Goal: Information Seeking & Learning: Learn about a topic

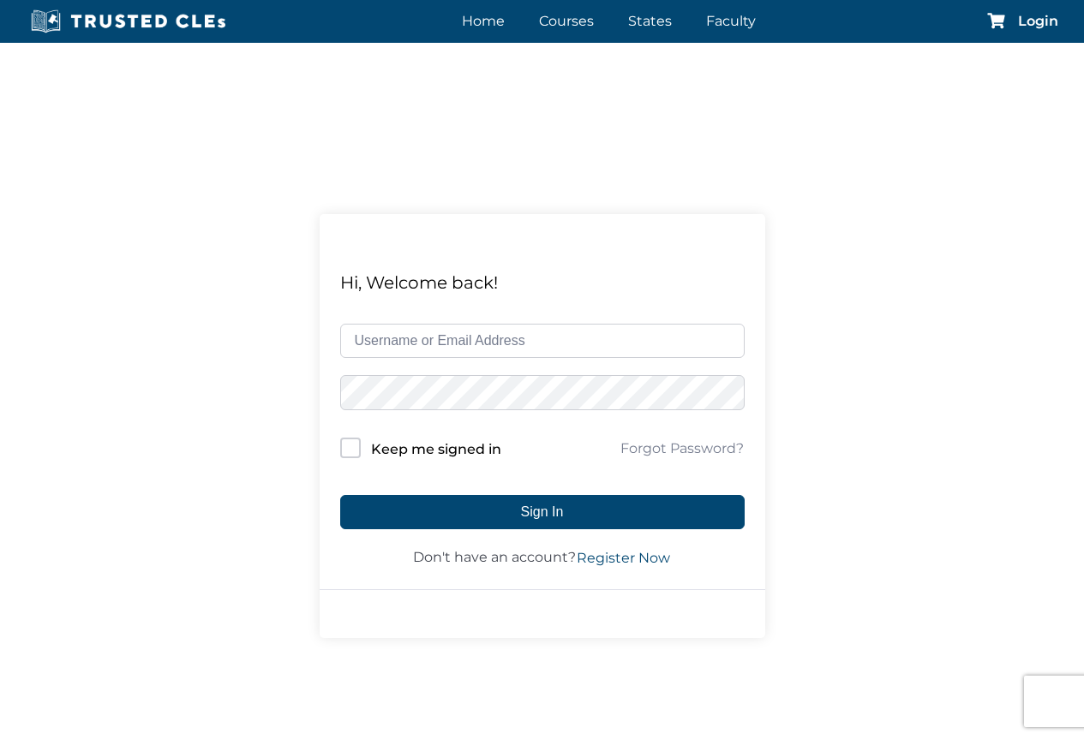
click at [408, 343] on input "text" at bounding box center [542, 341] width 404 height 34
type input "wstra90241@aol.com"
click at [347, 448] on input "Keep me signed in" at bounding box center [350, 448] width 21 height 21
checkbox input "true"
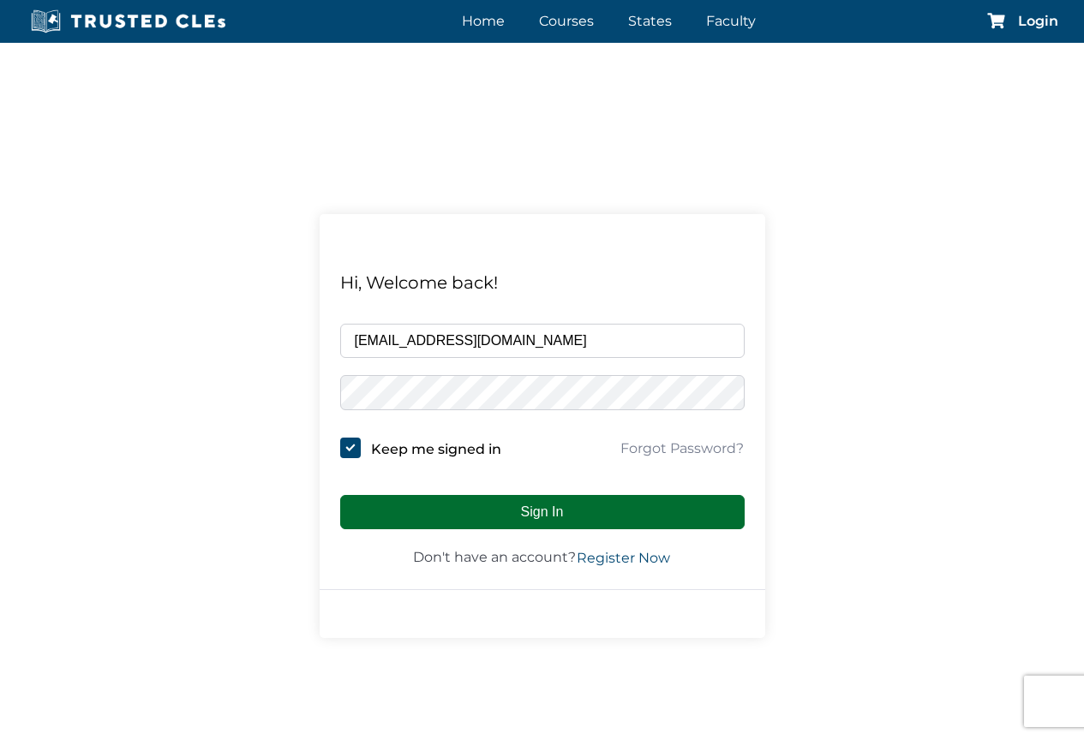
drag, startPoint x: 431, startPoint y: 514, endPoint x: 419, endPoint y: 513, distance: 12.0
click at [427, 513] on button "Sign In" at bounding box center [542, 512] width 404 height 34
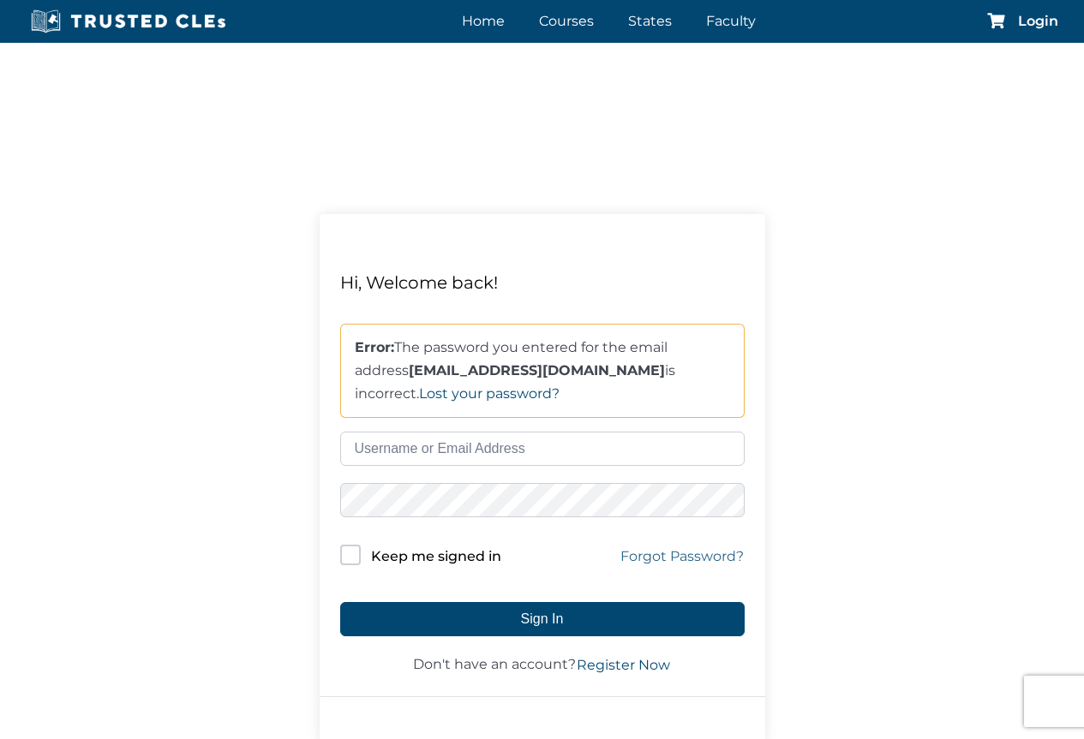
click at [685, 552] on link "Forgot Password?" at bounding box center [681, 556] width 125 height 21
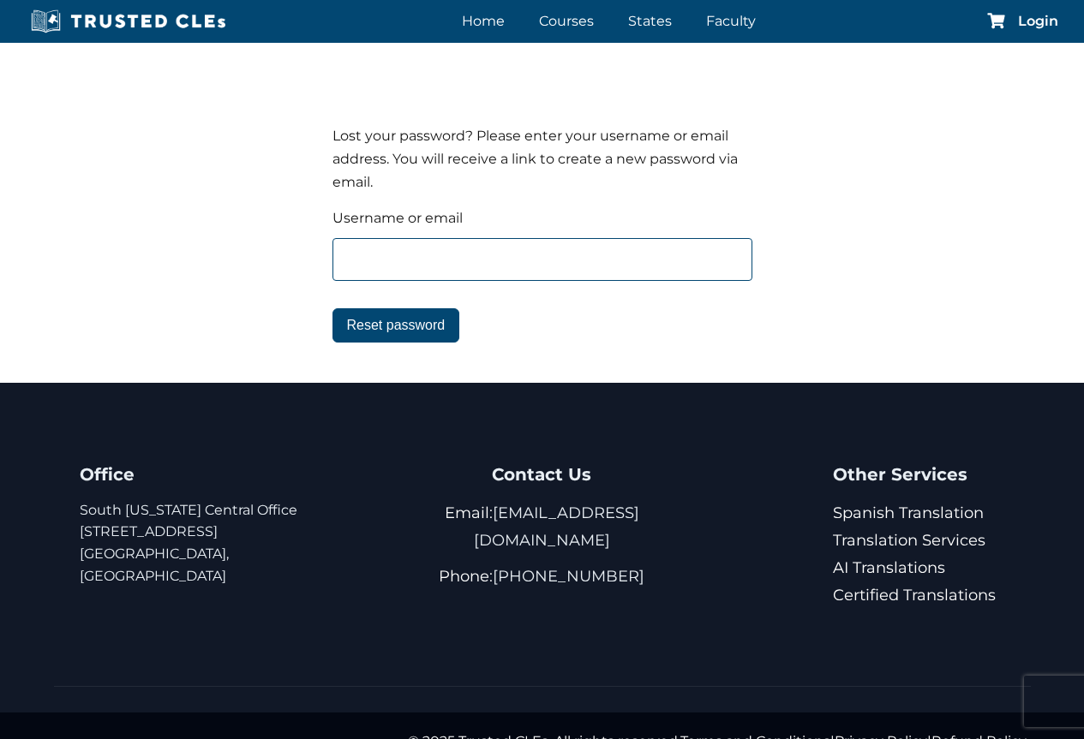
click at [354, 260] on input "text" at bounding box center [542, 259] width 420 height 43
type input "wstra90241@aol.com"
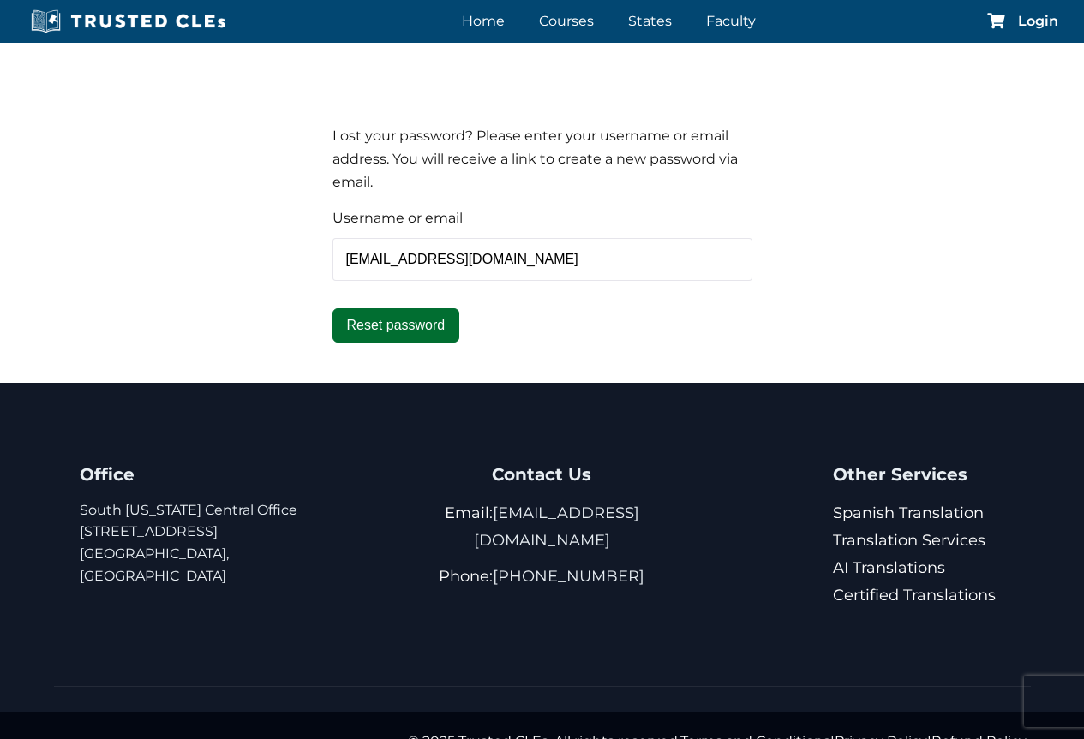
click at [383, 331] on button "Reset password" at bounding box center [396, 325] width 128 height 34
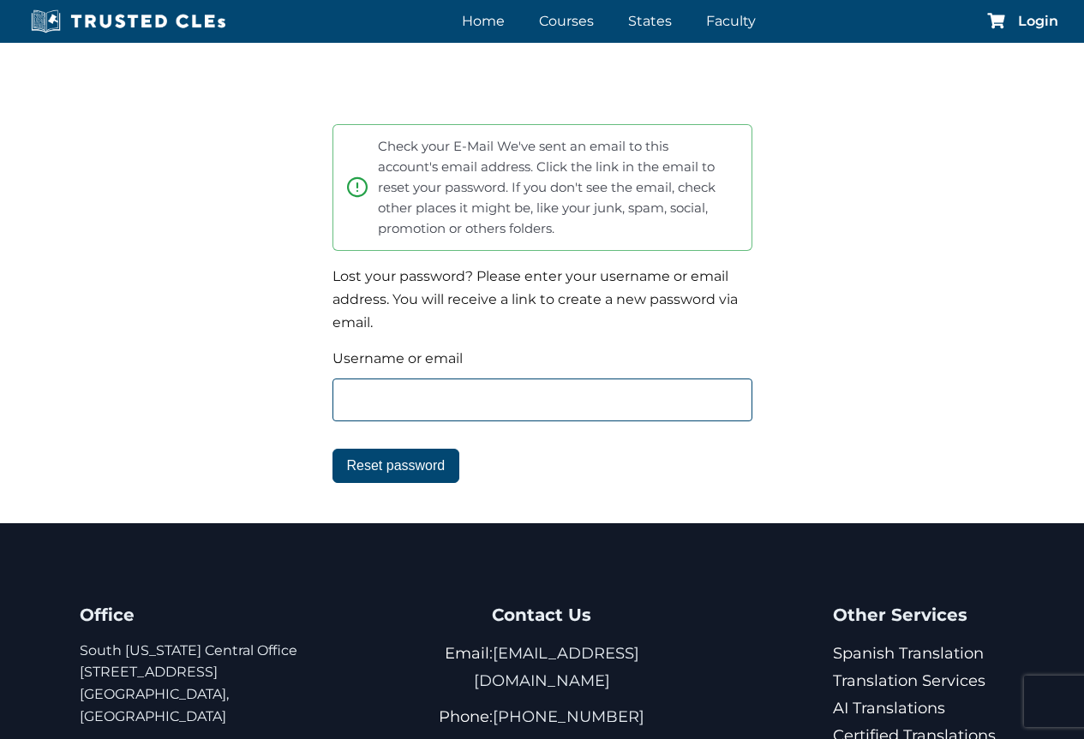
click at [356, 397] on input "text" at bounding box center [542, 400] width 420 height 43
type input "wstra90241@aol.com"
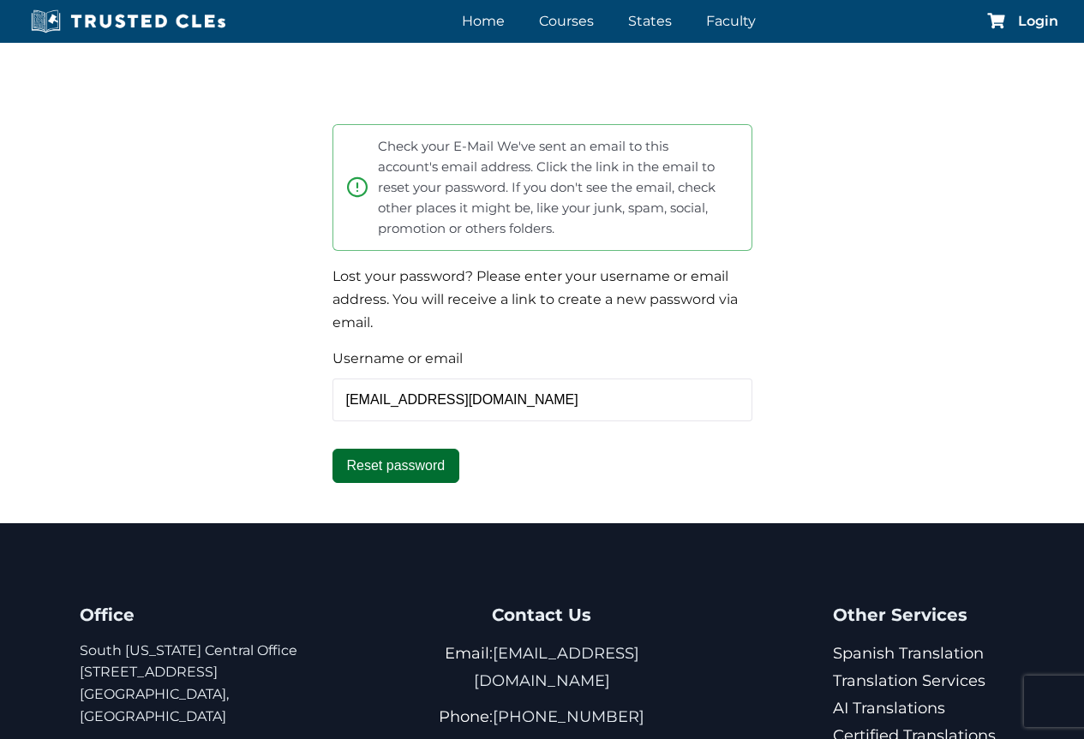
click at [403, 469] on button "Reset password" at bounding box center [396, 466] width 128 height 34
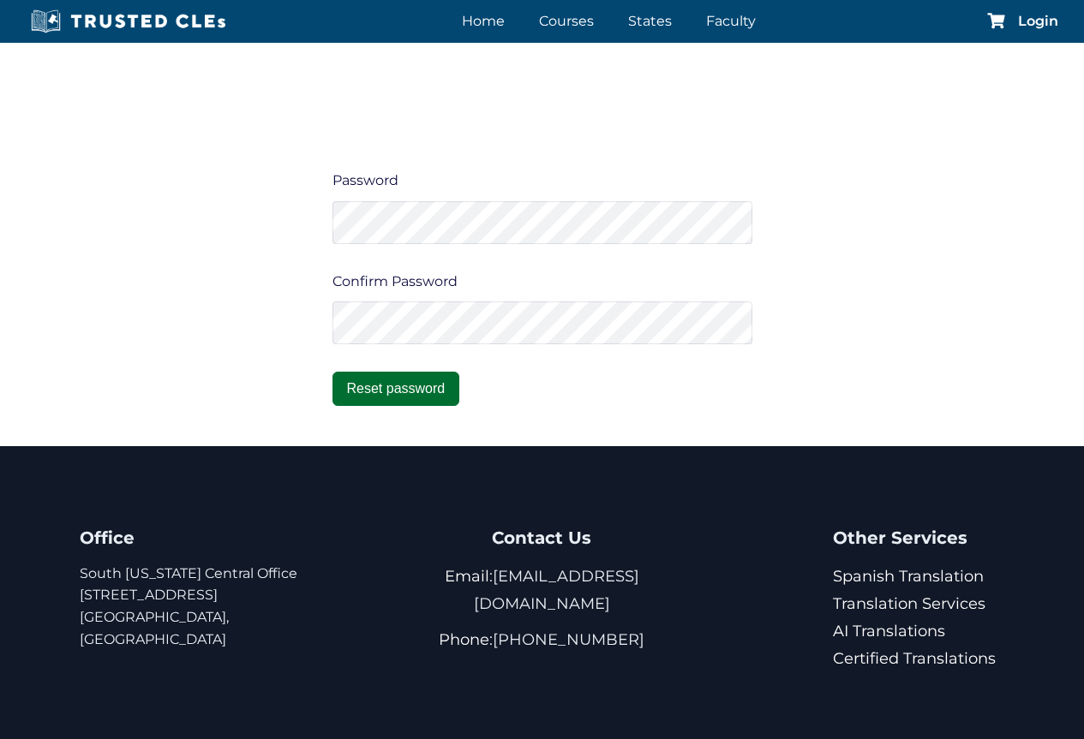
click at [355, 380] on button "Reset password" at bounding box center [396, 389] width 128 height 34
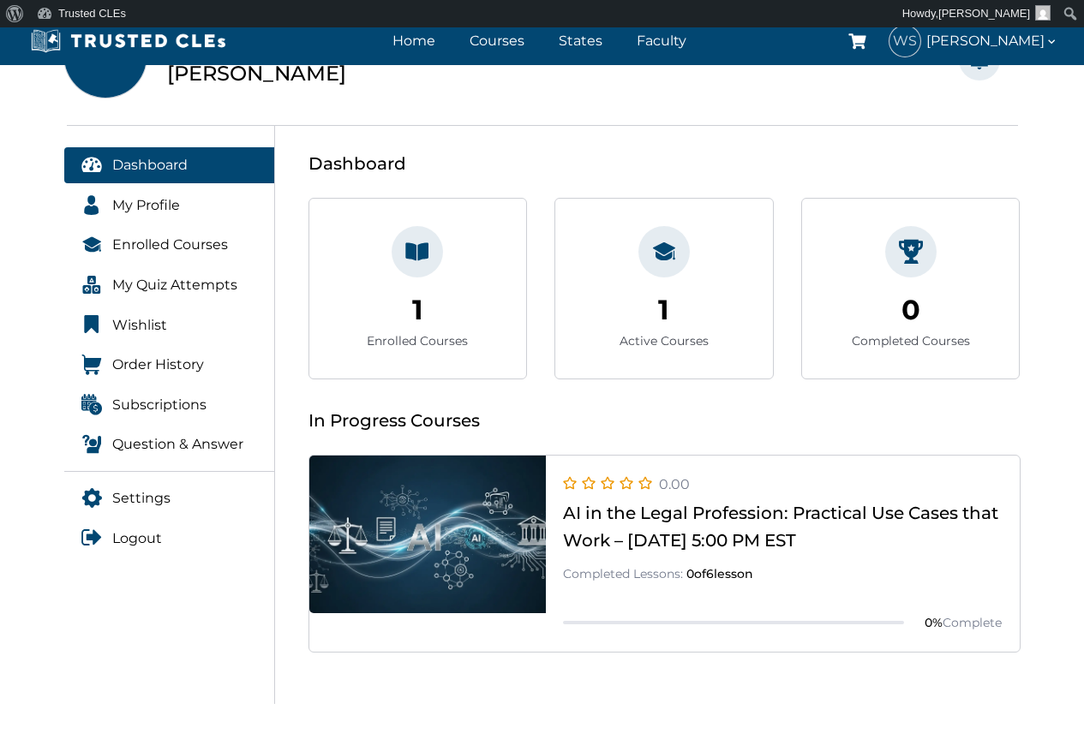
scroll to position [86, 0]
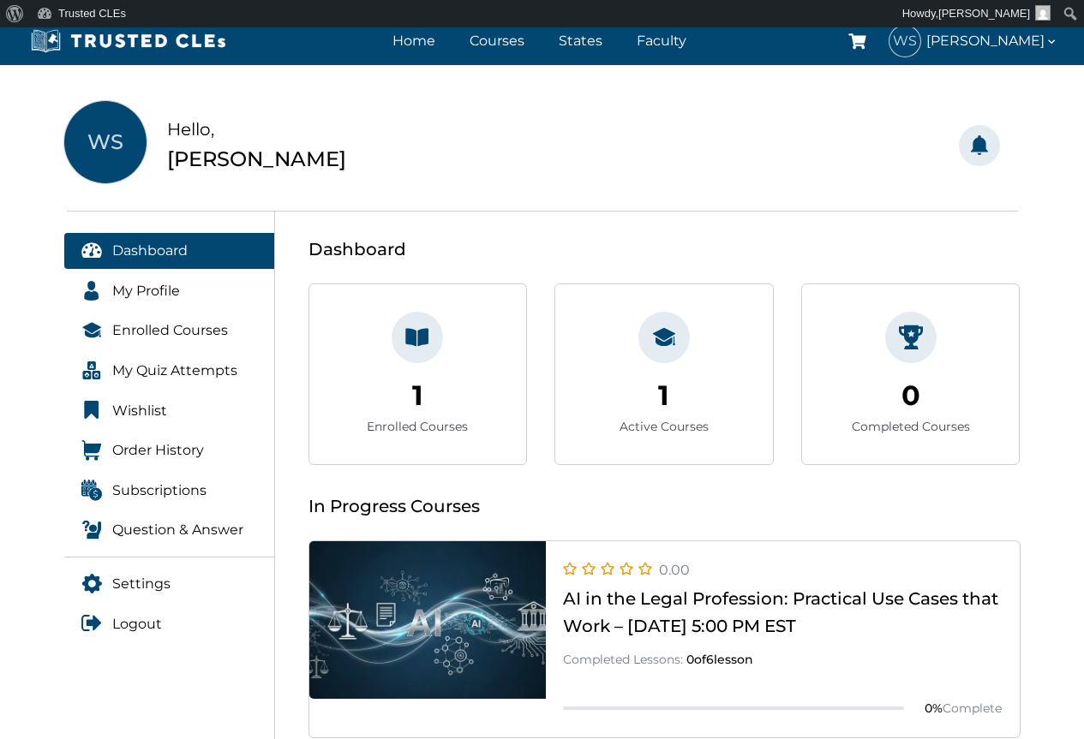
click at [86, 135] on span "WS" at bounding box center [105, 142] width 82 height 82
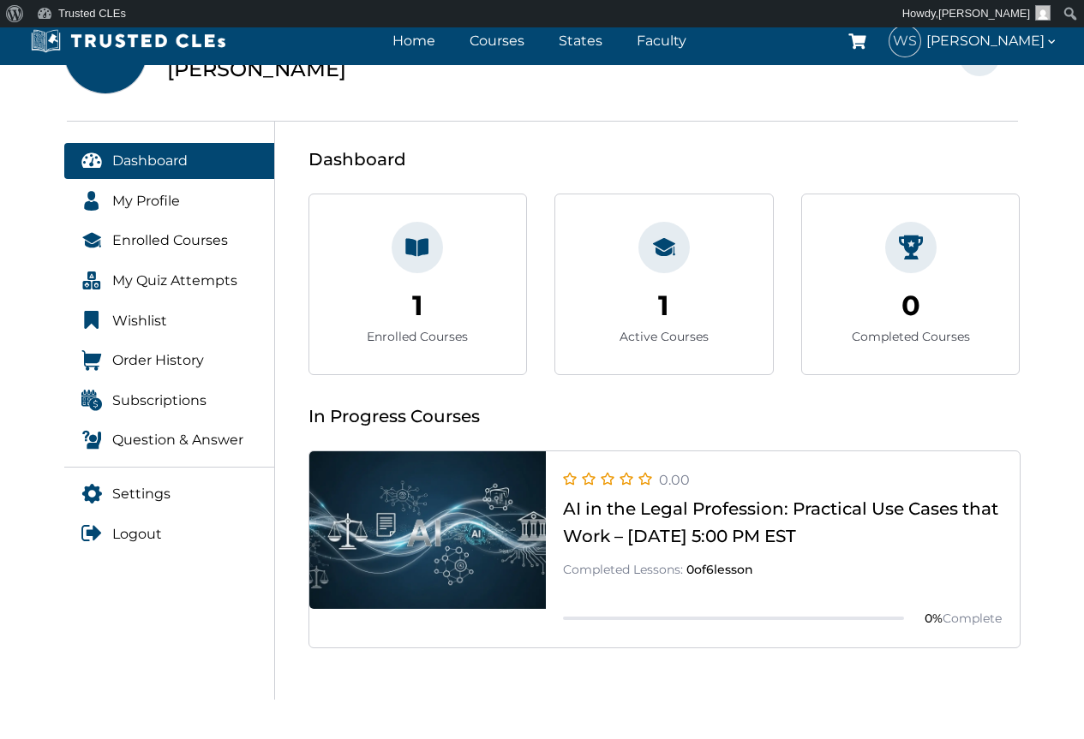
scroll to position [171, 0]
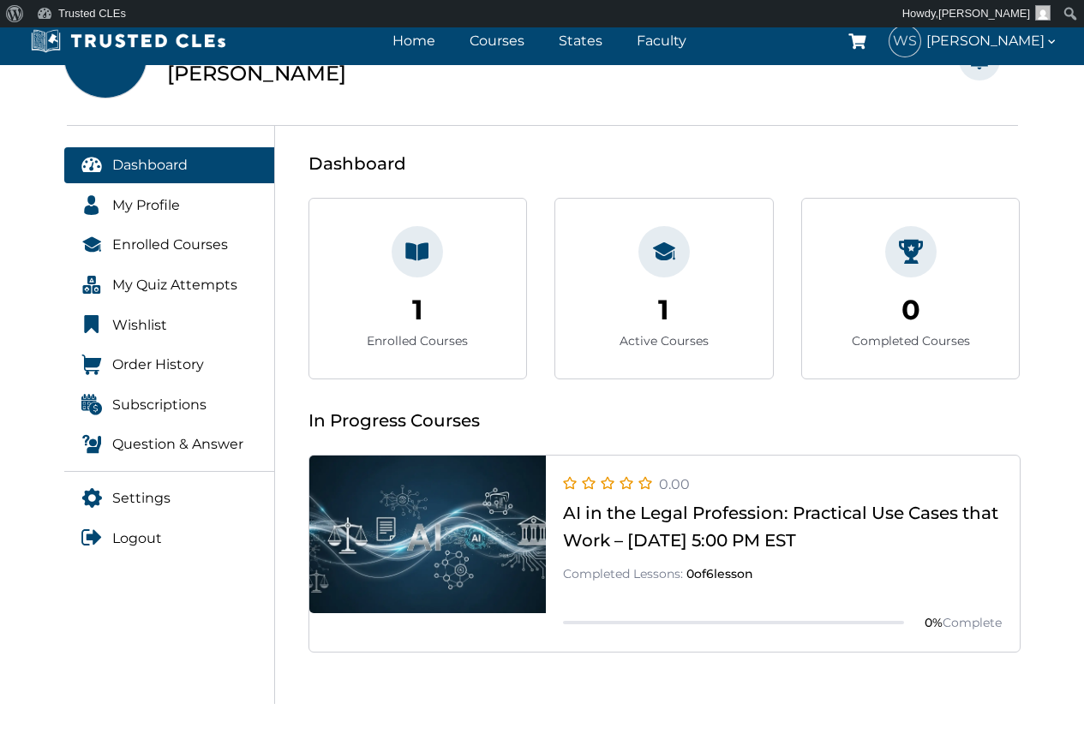
click at [666, 256] on icon at bounding box center [664, 252] width 24 height 24
click at [620, 652] on link at bounding box center [664, 652] width 710 height 0
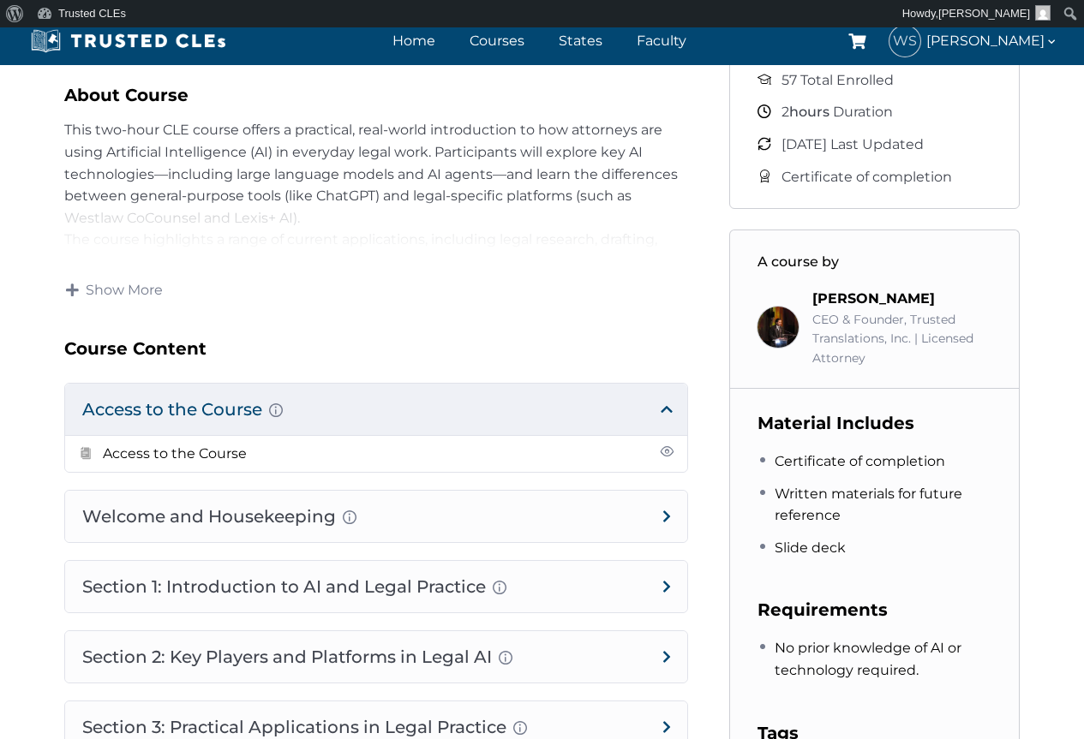
scroll to position [685, 0]
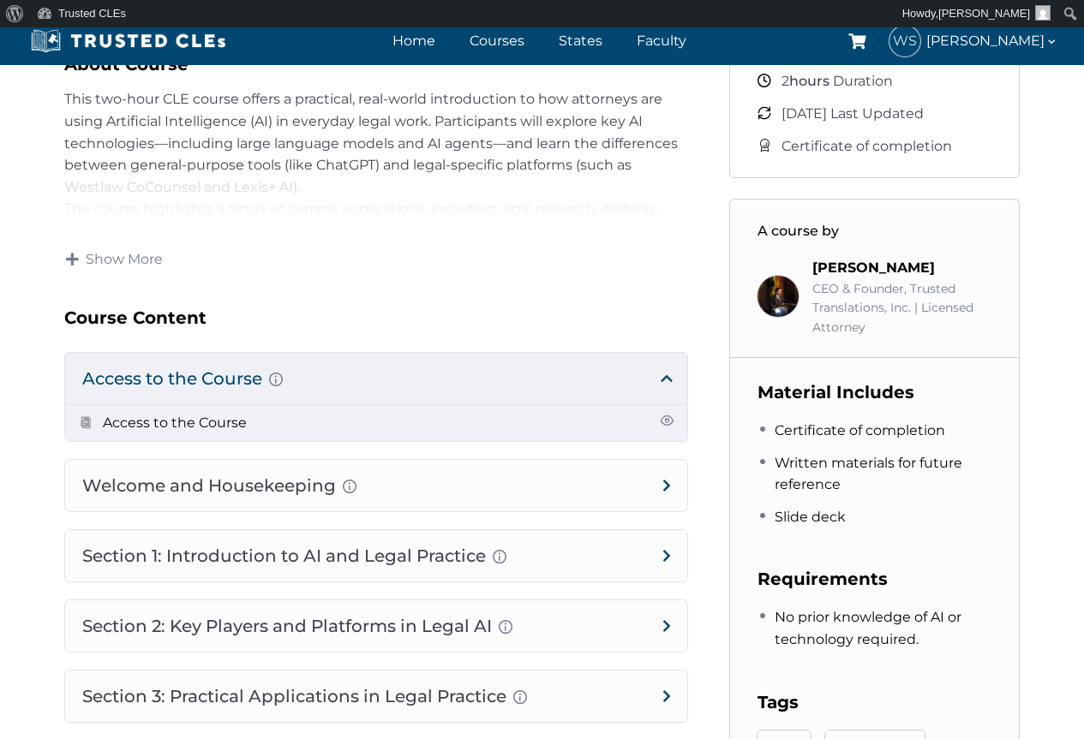
click at [295, 422] on li "Access to the Course" at bounding box center [376, 423] width 622 height 36
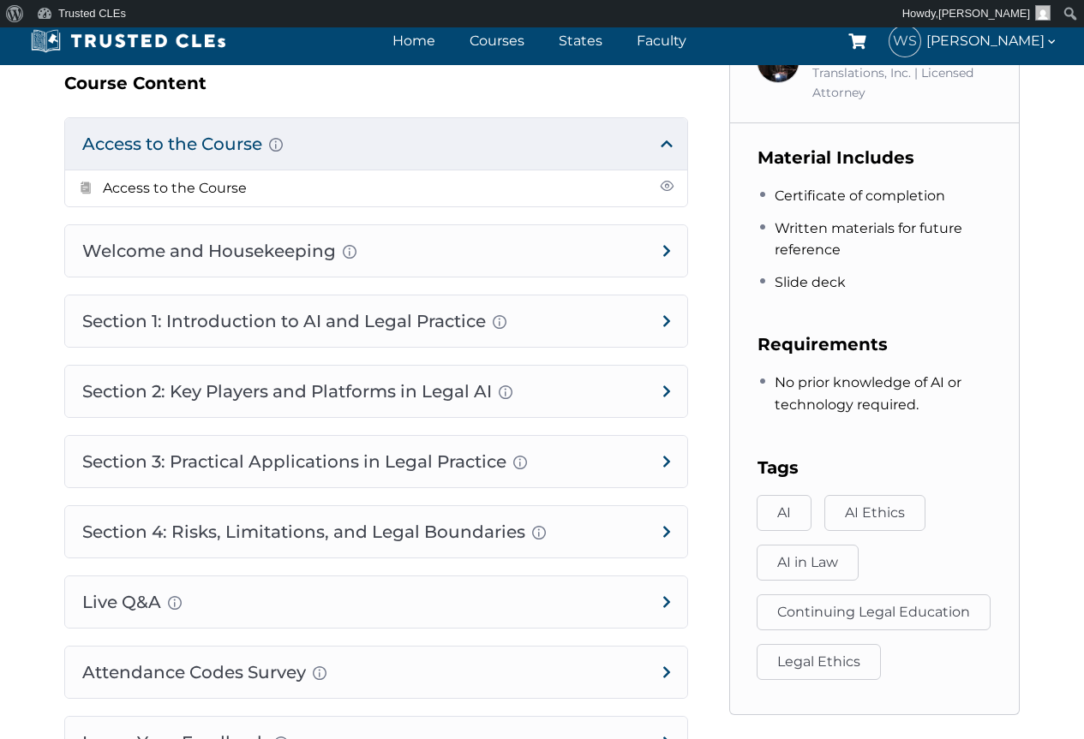
scroll to position [857, 0]
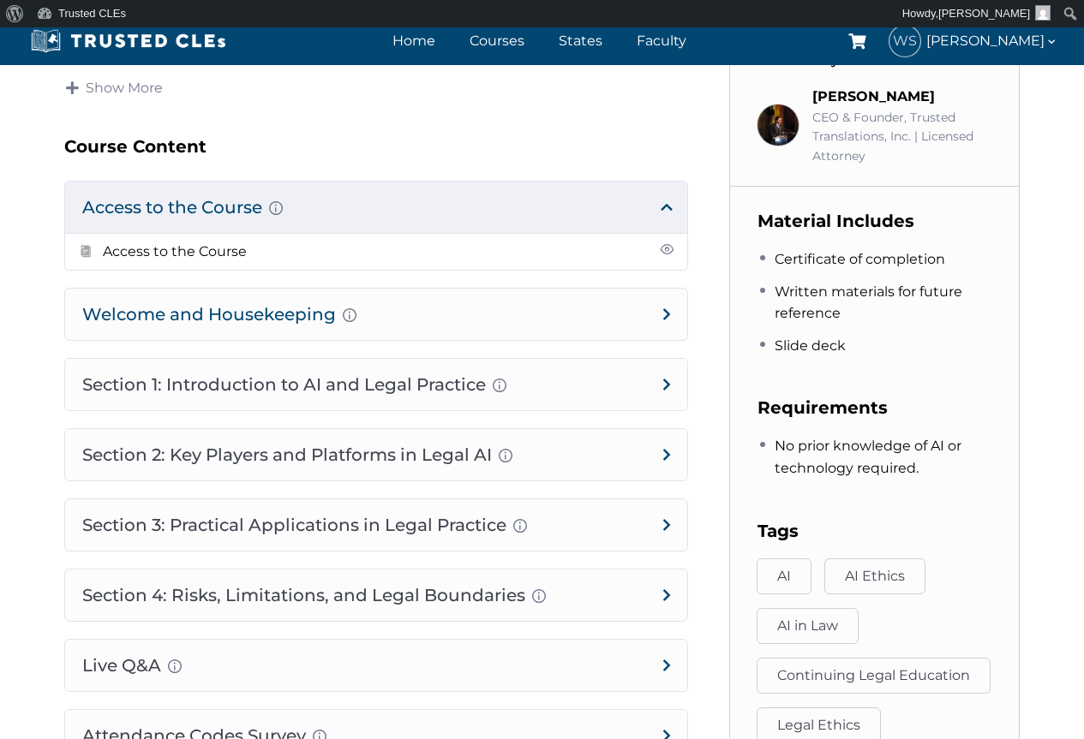
click at [550, 321] on h4 "Welcome and Housekeeping Introduction of presenters and overview of course stru…" at bounding box center [376, 314] width 622 height 51
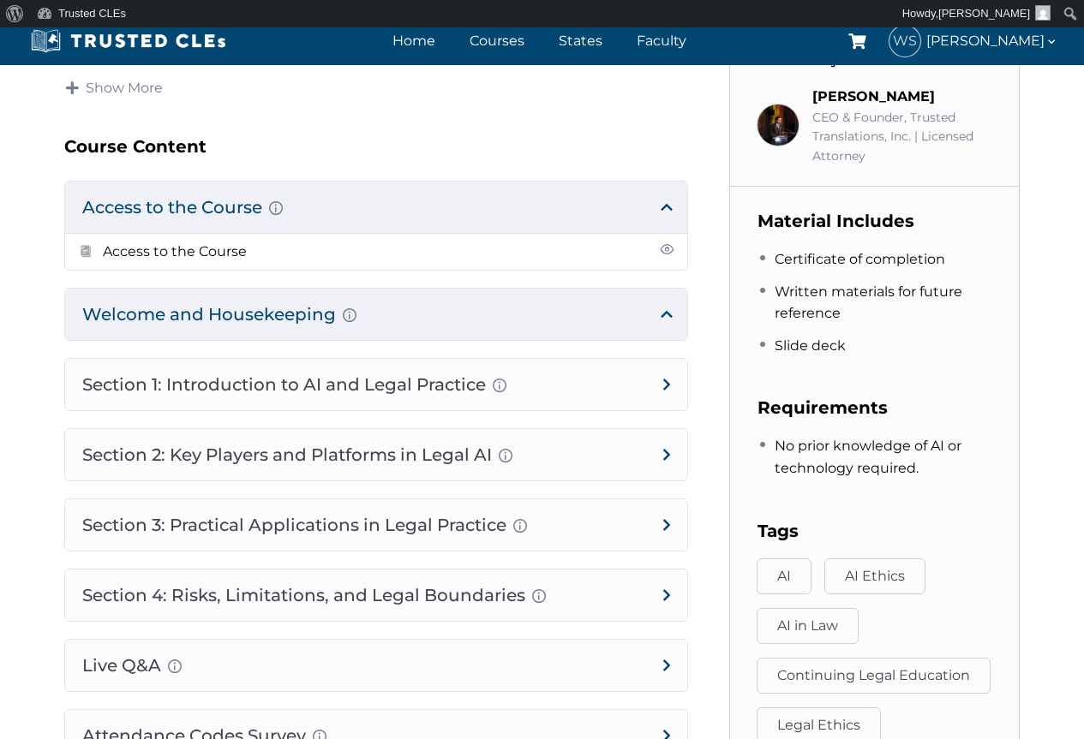
click at [469, 311] on h4 "Welcome and Housekeeping Introduction of presenters and overview of course stru…" at bounding box center [376, 314] width 622 height 51
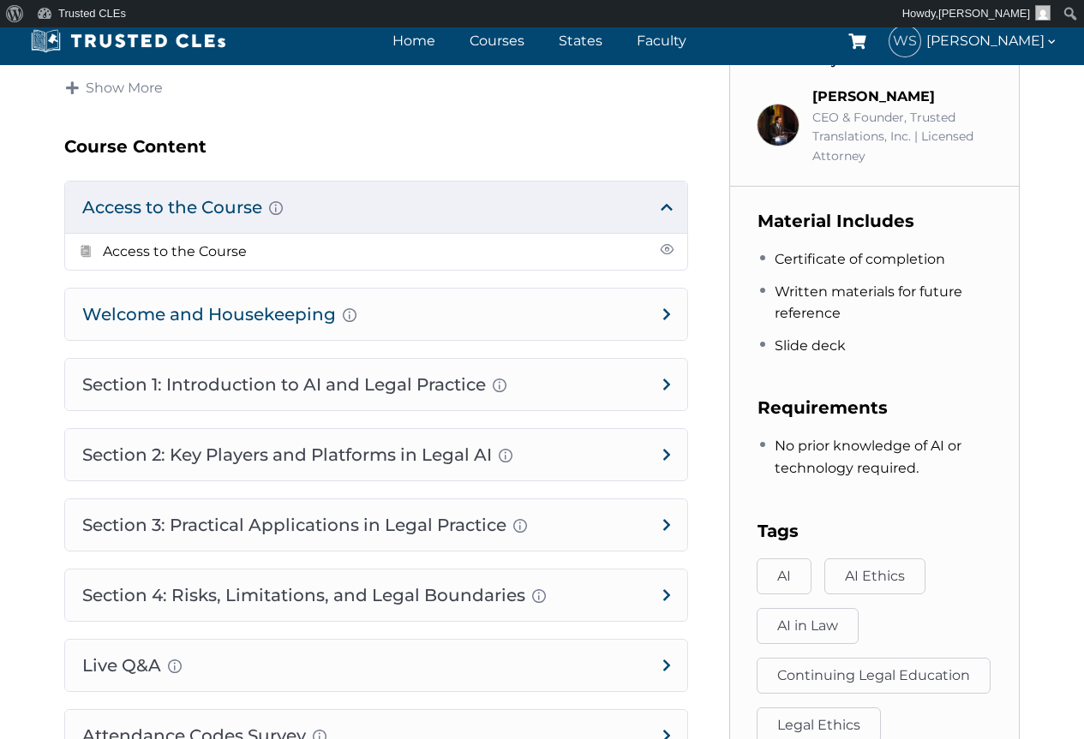
click at [469, 309] on h4 "Welcome and Housekeeping Introduction of presenters and overview of course stru…" at bounding box center [376, 314] width 622 height 51
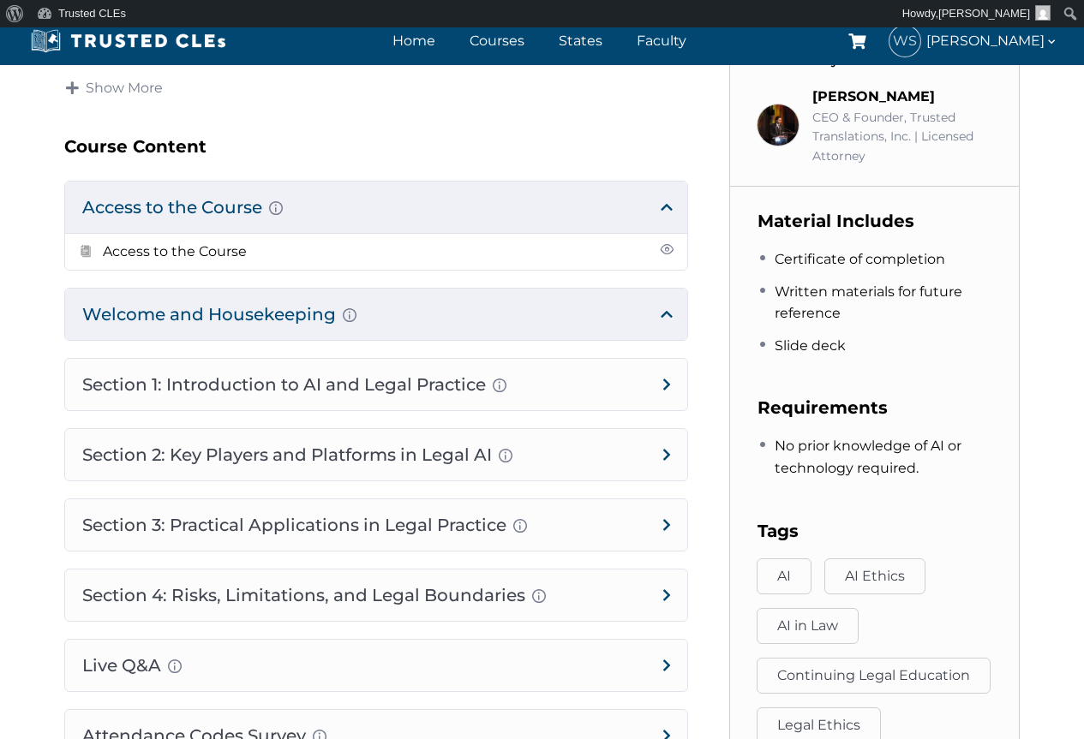
click at [669, 310] on h4 "Welcome and Housekeeping Introduction of presenters and overview of course stru…" at bounding box center [376, 314] width 622 height 51
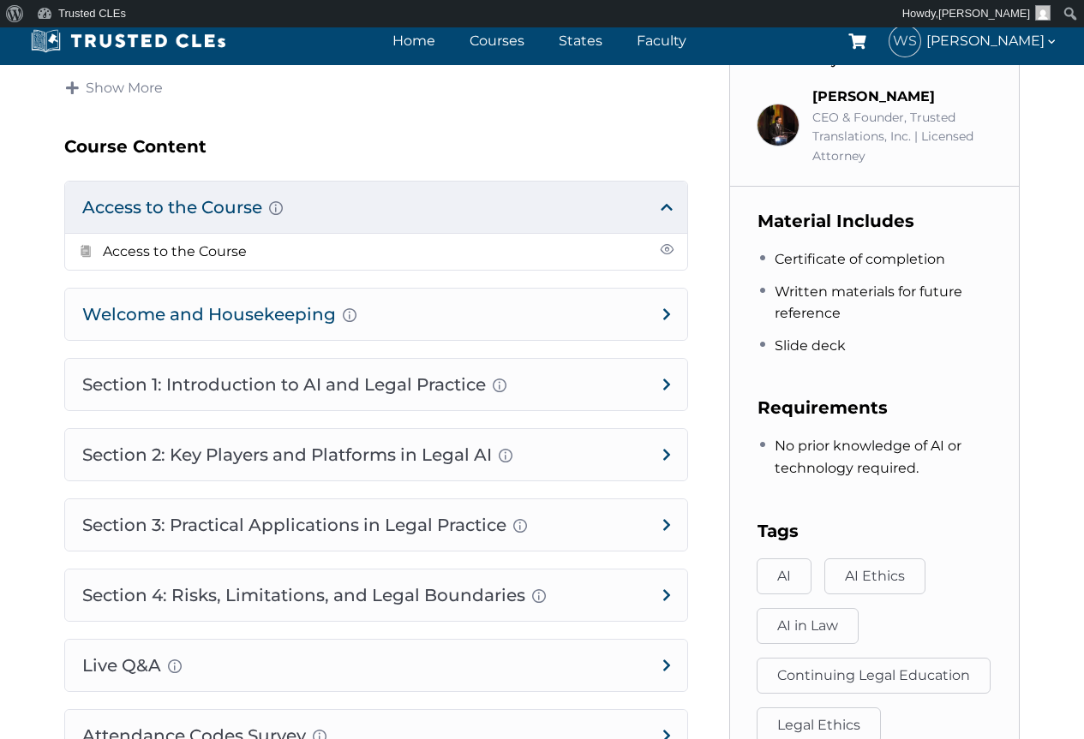
click at [230, 319] on h4 "Welcome and Housekeeping Introduction of presenters and overview of course stru…" at bounding box center [376, 314] width 622 height 51
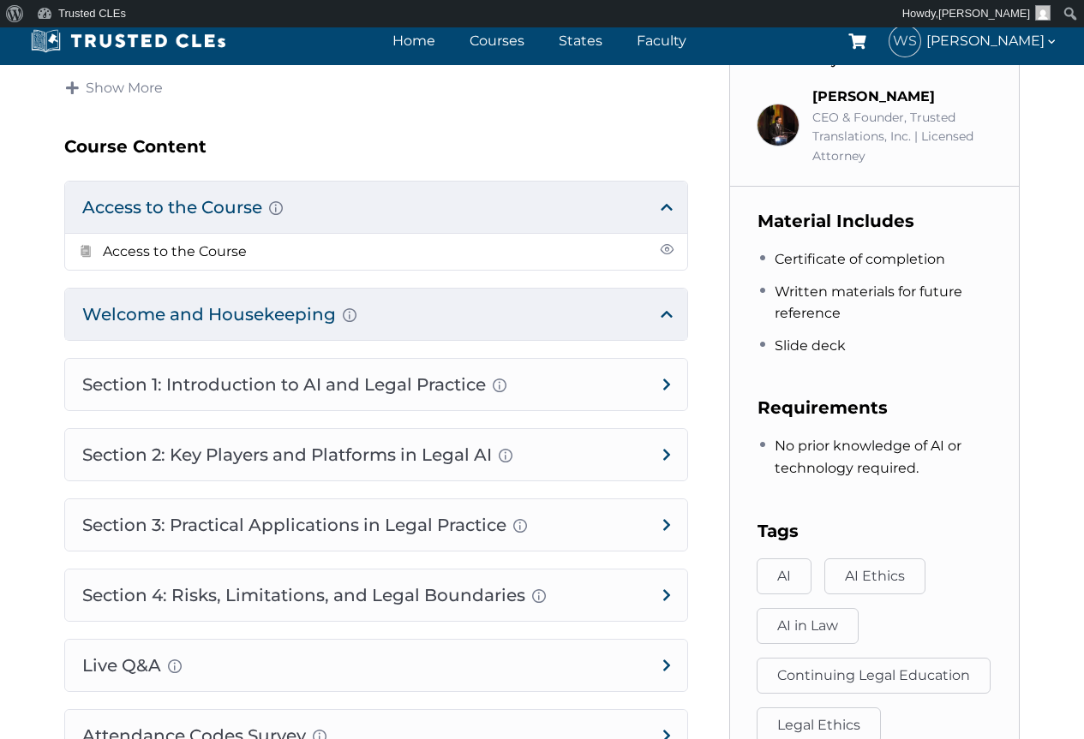
drag, startPoint x: 588, startPoint y: 310, endPoint x: 576, endPoint y: 312, distance: 13.0
click at [584, 312] on h4 "Welcome and Housekeeping Introduction of presenters and overview of course stru…" at bounding box center [376, 314] width 622 height 51
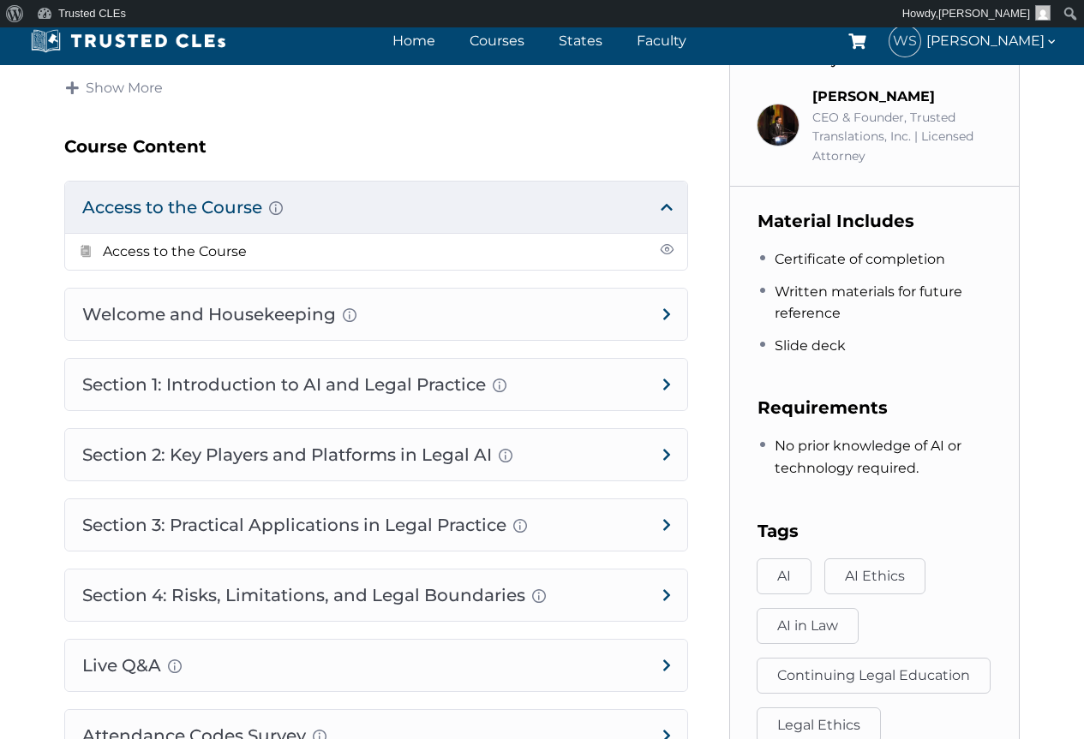
click at [559, 211] on h4 "Access to the Course Here you will have the link to access the course." at bounding box center [376, 207] width 622 height 51
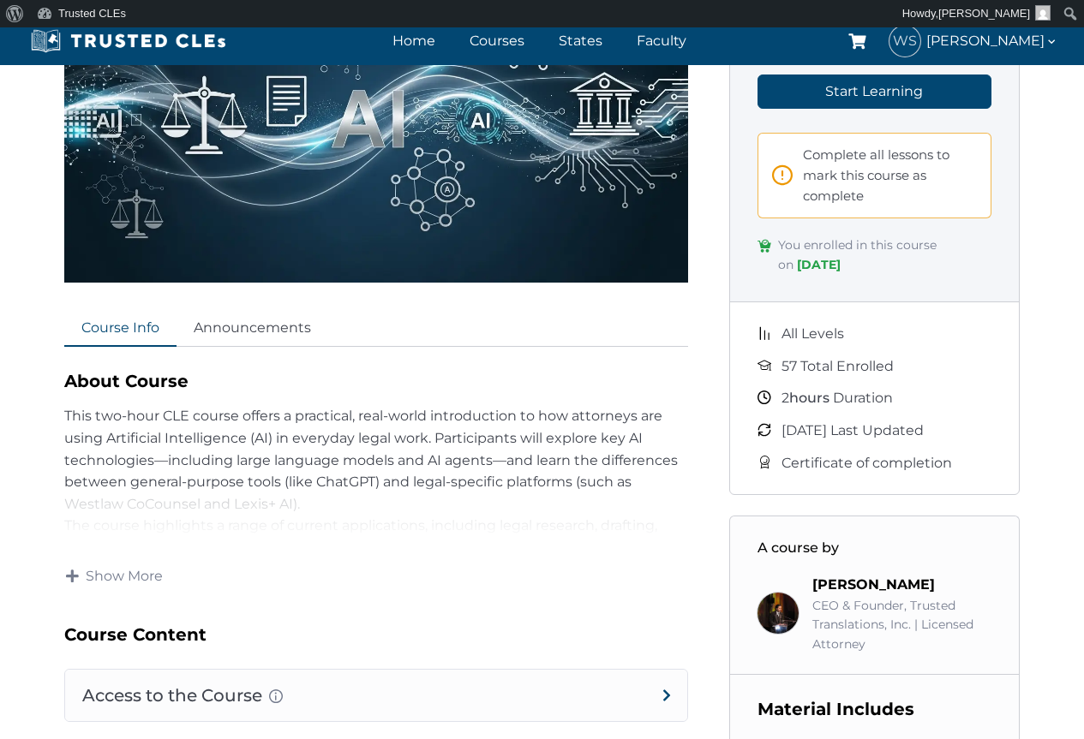
scroll to position [343, 0]
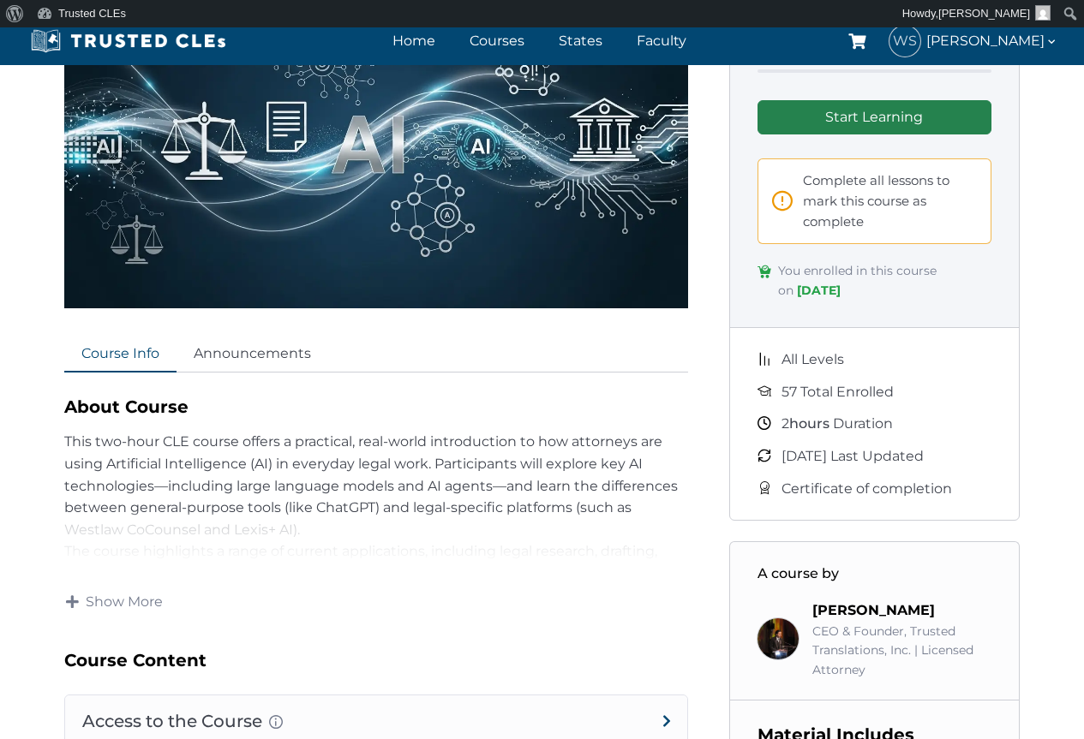
click at [807, 112] on link "Start Learning" at bounding box center [874, 117] width 235 height 34
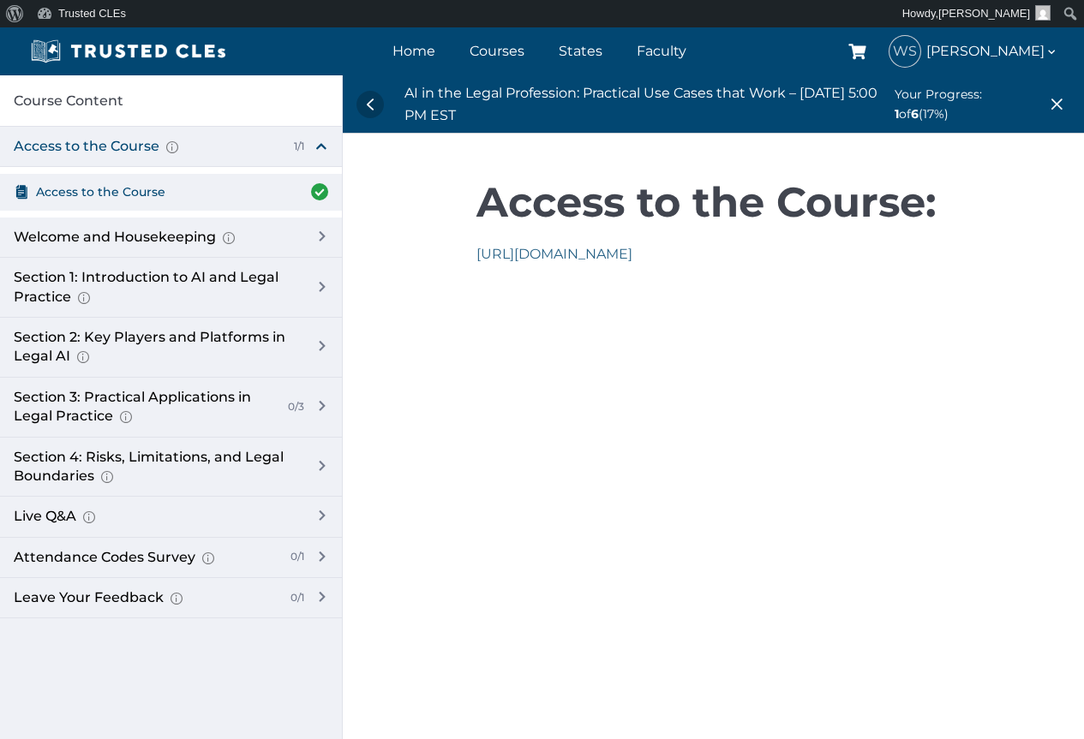
click at [608, 249] on link "[URL][DOMAIN_NAME]" at bounding box center [554, 254] width 156 height 16
